Goal: Task Accomplishment & Management: Use online tool/utility

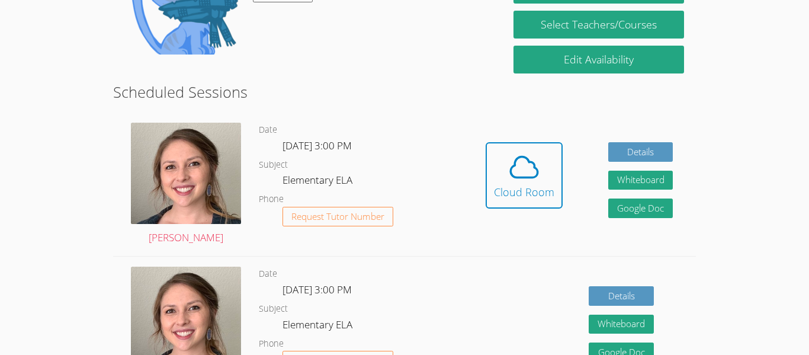
scroll to position [214, 0]
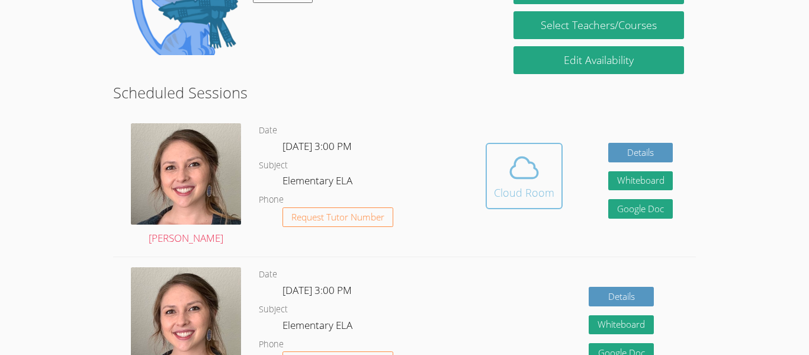
click at [527, 179] on icon at bounding box center [523, 167] width 33 height 33
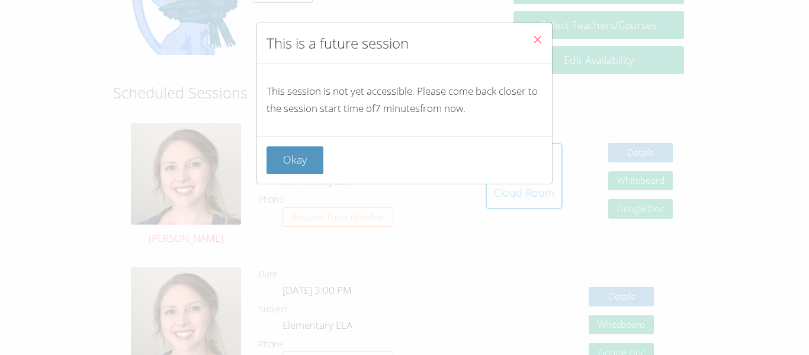
click at [537, 40] on icon "Close" at bounding box center [537, 39] width 10 height 10
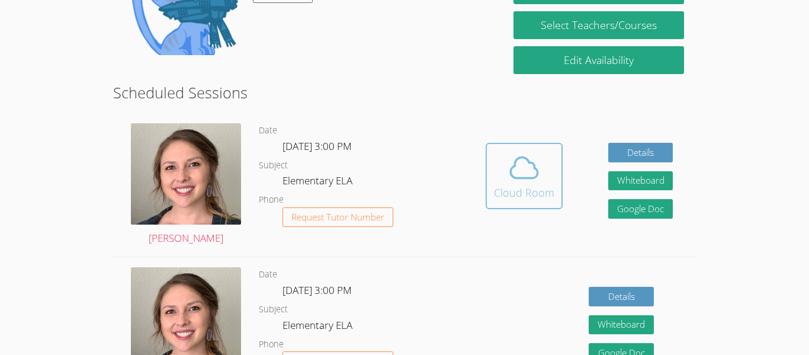
click at [525, 198] on div "Cloud Room" at bounding box center [524, 192] width 60 height 17
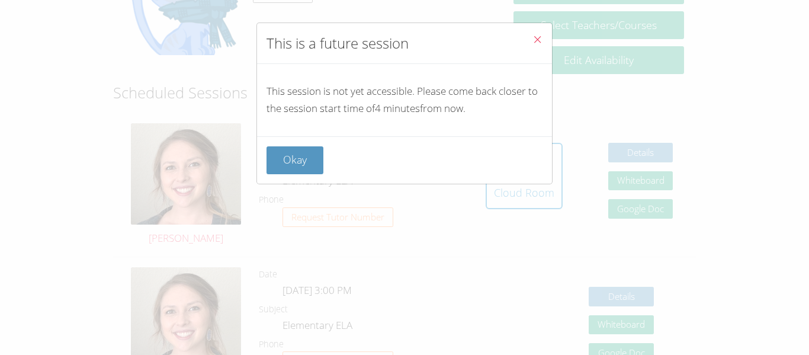
click at [531, 37] on button "Close" at bounding box center [537, 41] width 29 height 36
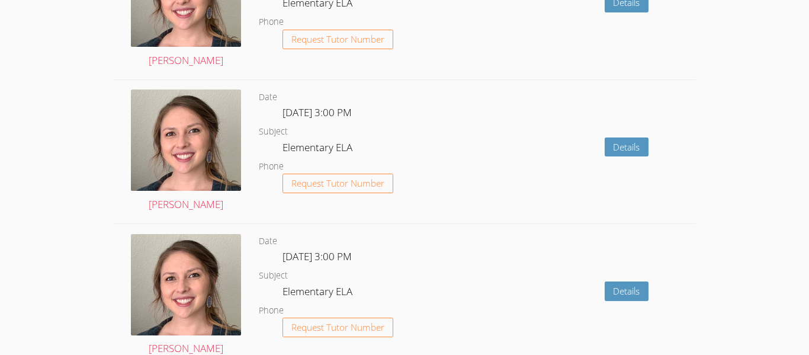
scroll to position [1116, 0]
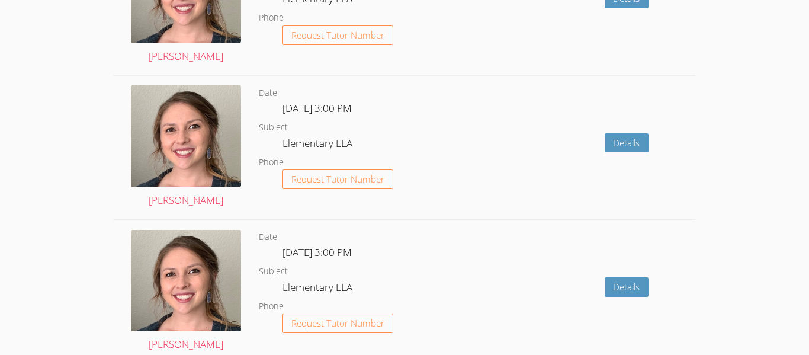
click at [329, 191] on dd "Request Tutor Number" at bounding box center [337, 189] width 111 height 40
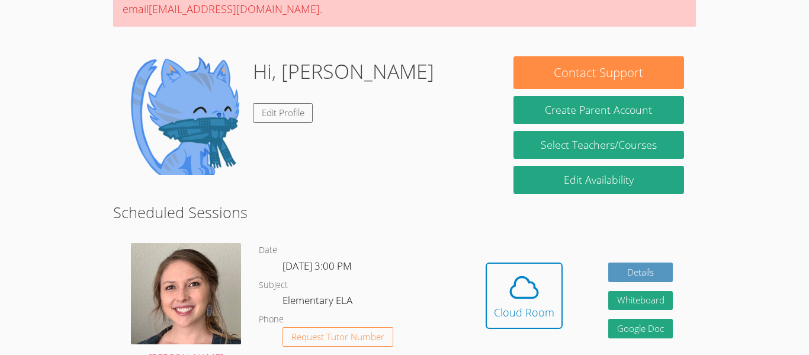
scroll to position [113, 0]
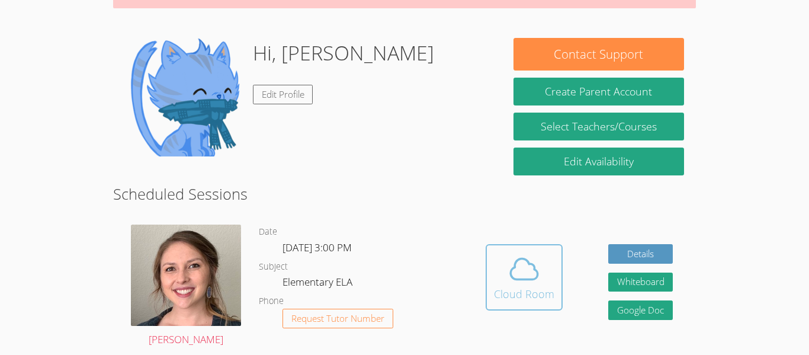
click at [507, 255] on icon at bounding box center [523, 268] width 33 height 33
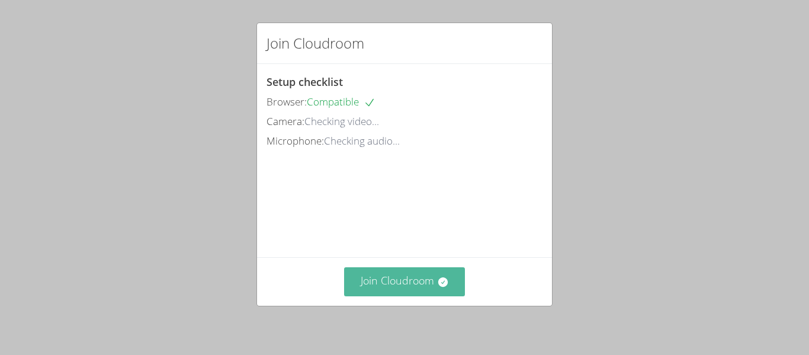
click at [376, 278] on button "Join Cloudroom" at bounding box center [404, 281] width 121 height 29
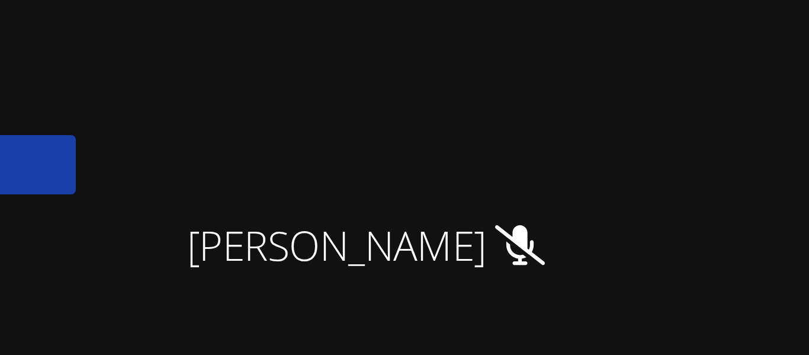
scroll to position [1, 0]
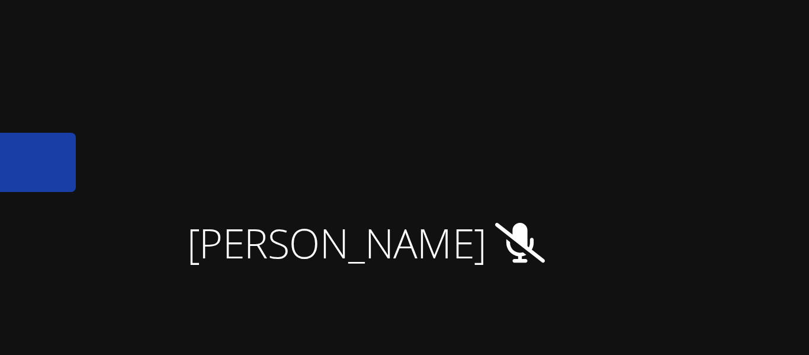
click at [650, 52] on div "[PERSON_NAME] [PERSON_NAME] [PERSON_NAME] [PERSON_NAME] [PERSON_NAME] Reincy [P…" at bounding box center [404, 176] width 809 height 355
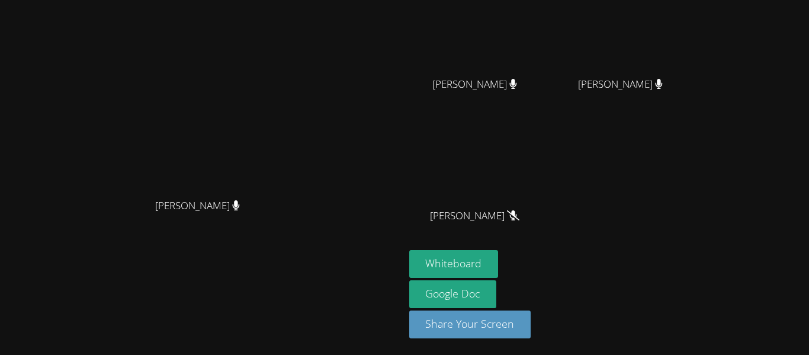
scroll to position [144, 0]
click at [499, 259] on button "Whiteboard" at bounding box center [453, 264] width 89 height 28
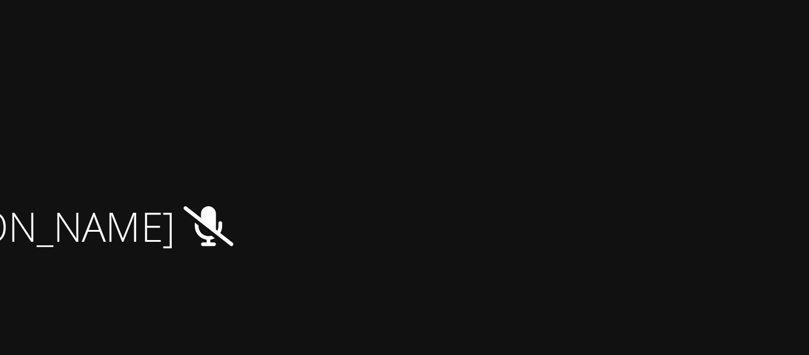
scroll to position [0, 0]
